Goal: Task Accomplishment & Management: Manage account settings

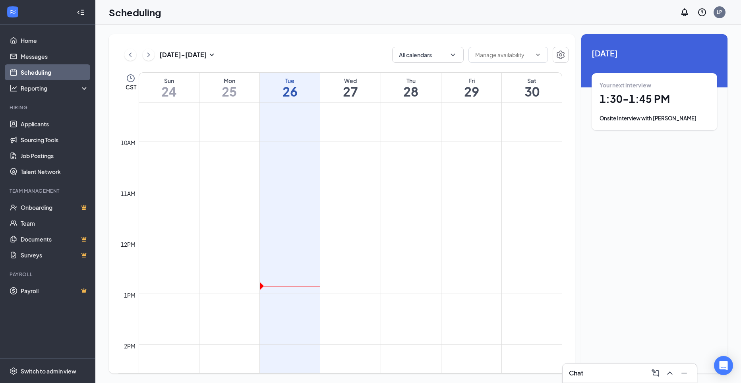
scroll to position [351, 0]
click at [26, 124] on link "Applicants" at bounding box center [55, 124] width 68 height 16
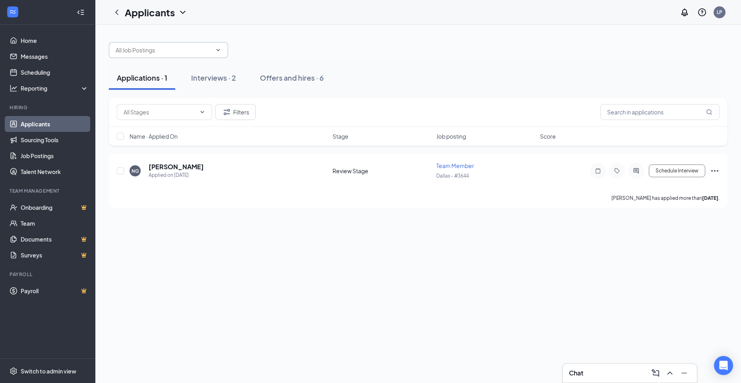
click at [218, 48] on icon "ChevronDown" at bounding box center [218, 50] width 6 height 6
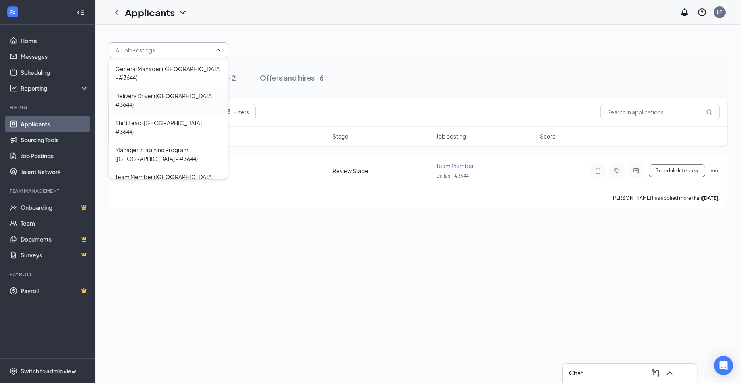
click at [153, 91] on div "Delivery Driver ([GEOGRAPHIC_DATA] - #3644)" at bounding box center [168, 99] width 106 height 17
type input "Delivery Driver ([GEOGRAPHIC_DATA] - #3644)"
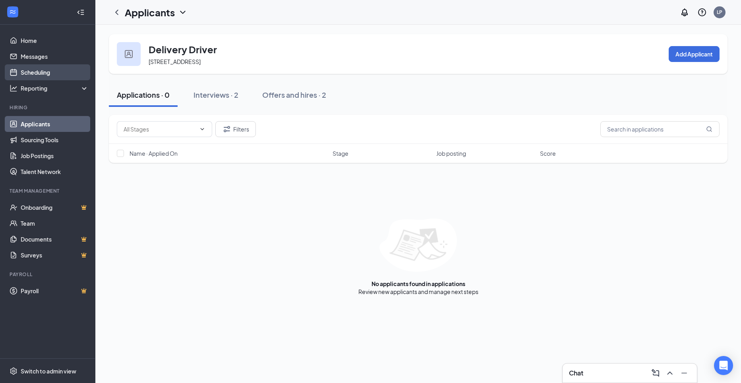
click at [36, 68] on link "Scheduling" at bounding box center [55, 72] width 68 height 16
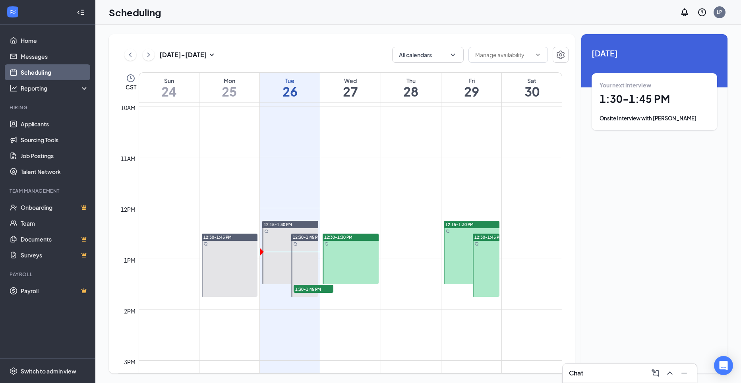
scroll to position [510, 0]
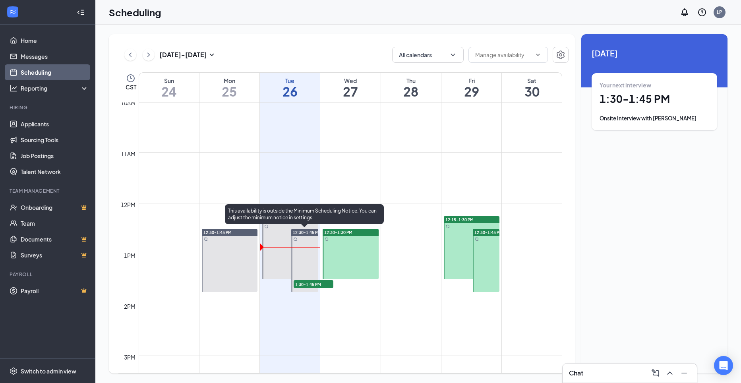
click at [308, 262] on div at bounding box center [304, 260] width 27 height 63
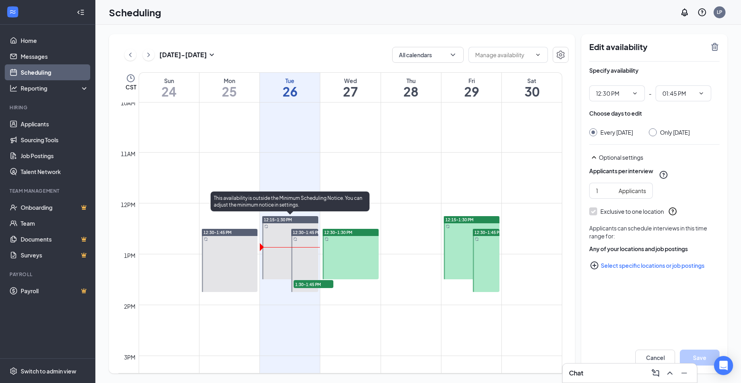
click at [277, 234] on div at bounding box center [290, 247] width 56 height 63
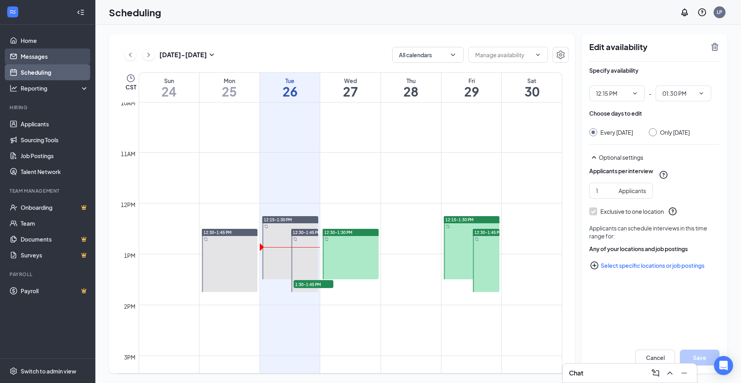
click at [33, 60] on link "Messages" at bounding box center [55, 56] width 68 height 16
type input "12:30 PM"
type input "01:45 PM"
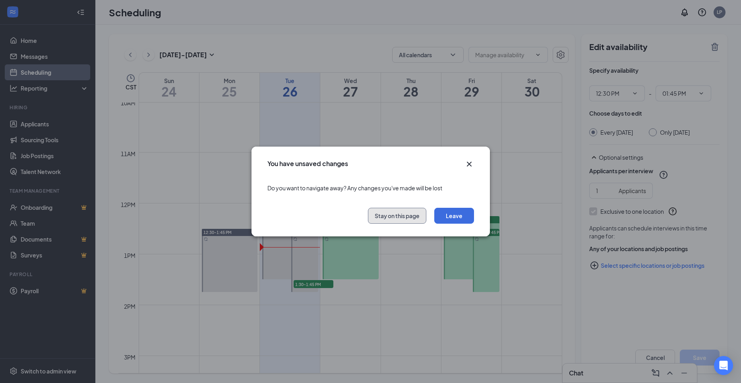
click at [403, 219] on button "Stay on this page" at bounding box center [397, 216] width 58 height 16
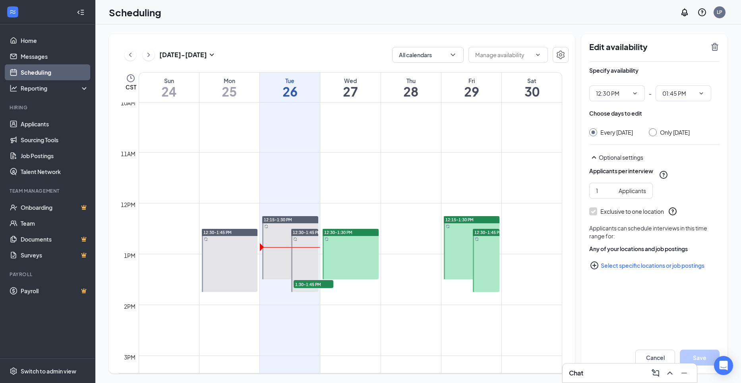
click at [40, 76] on link "Scheduling" at bounding box center [55, 72] width 68 height 16
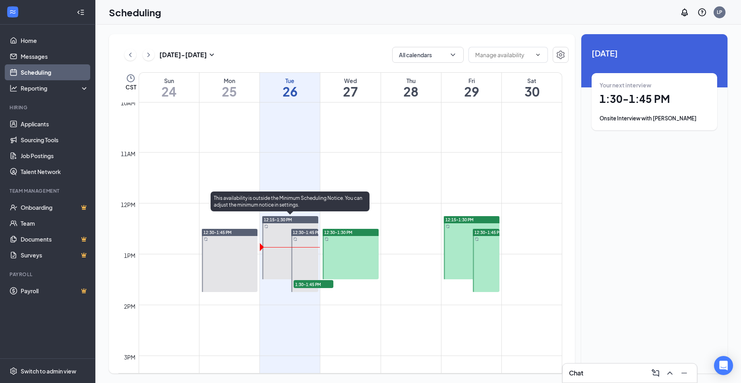
click at [284, 267] on div at bounding box center [290, 247] width 56 height 63
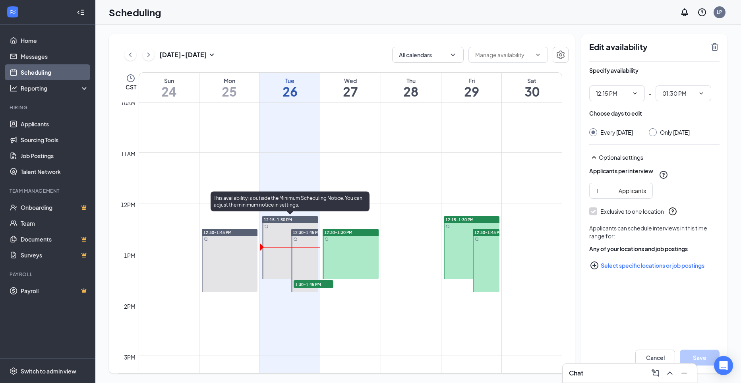
type input "12:15 PM"
type input "01:30 PM"
click at [275, 232] on div at bounding box center [290, 247] width 56 height 63
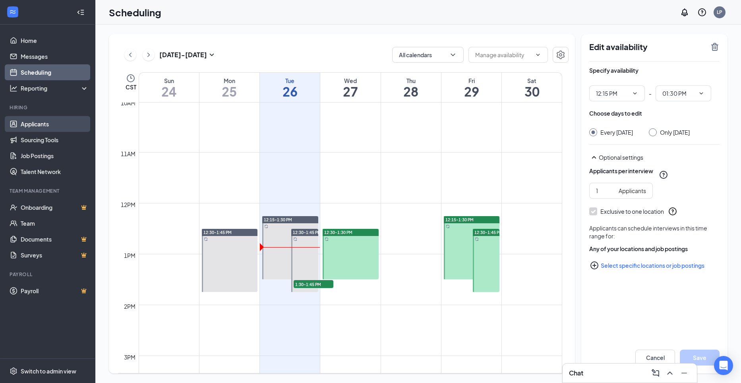
click at [41, 119] on link "Applicants" at bounding box center [55, 124] width 68 height 16
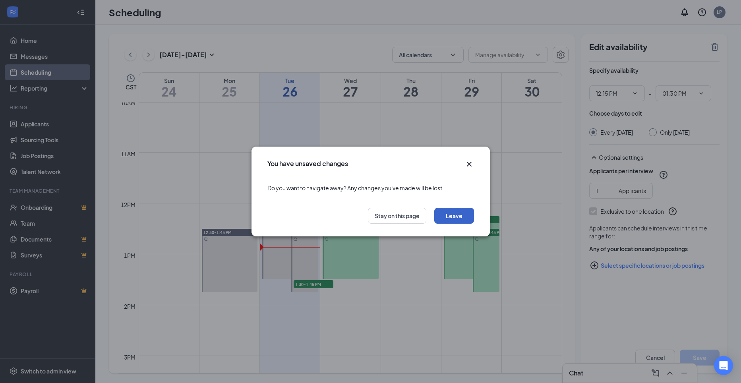
click at [453, 215] on button "Leave" at bounding box center [454, 216] width 40 height 16
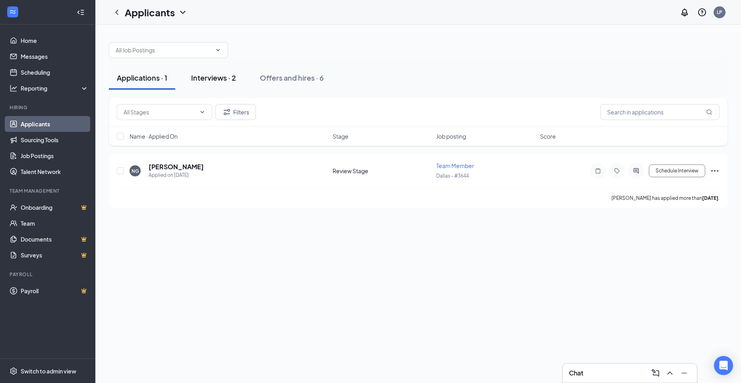
click at [217, 80] on div "Interviews · 2" at bounding box center [213, 78] width 45 height 10
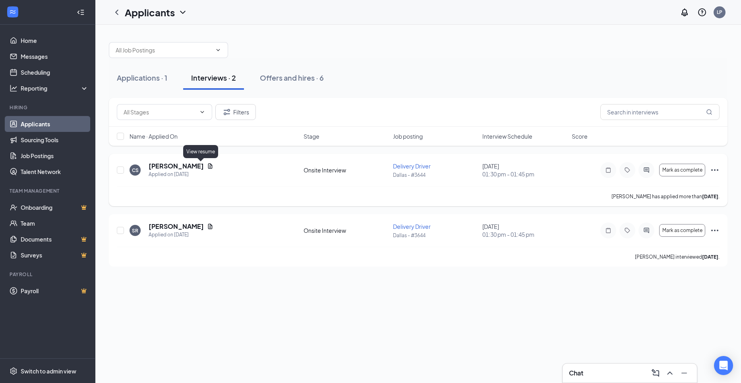
click at [207, 163] on icon "Document" at bounding box center [210, 166] width 6 height 6
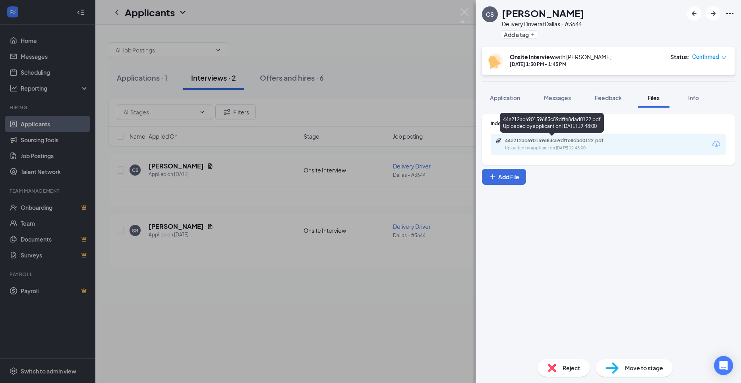
click at [529, 144] on div "44e212ac690159683c59dffe8dad0122.pdf Uploaded by applicant on [DATE] 19:48:00" at bounding box center [559, 144] width 129 height 14
click at [561, 263] on div "Indeed Resume 44e212ac690159683c59dffe8dad0122.pdf Uploaded by applicant on [DA…" at bounding box center [608, 230] width 265 height 245
click at [329, 332] on div "[PERSON_NAME] Serrralde Delivery Driver at [GEOGRAPHIC_DATA] - #3644 Add a tag …" at bounding box center [370, 191] width 741 height 383
